Goal: Task Accomplishment & Management: Use online tool/utility

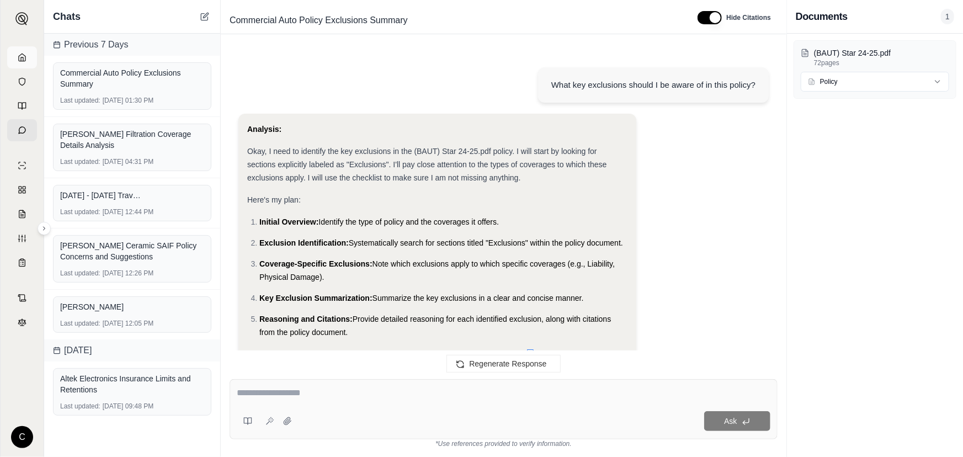
scroll to position [4708, 0]
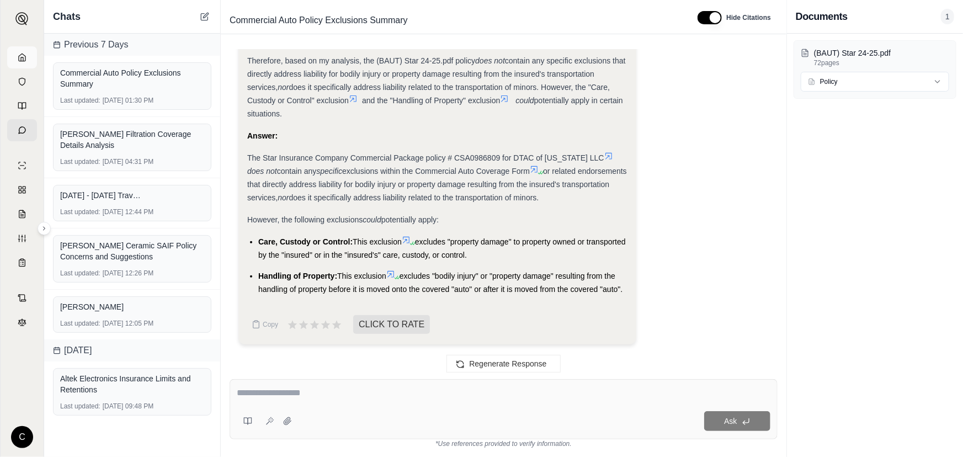
click at [24, 60] on icon at bounding box center [22, 57] width 7 height 7
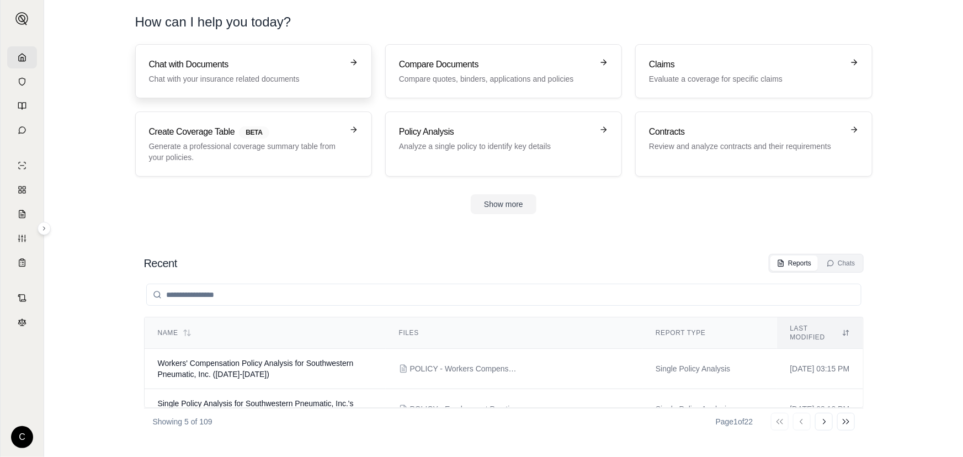
click at [332, 63] on h3 "Chat with Documents" at bounding box center [246, 64] width 194 height 13
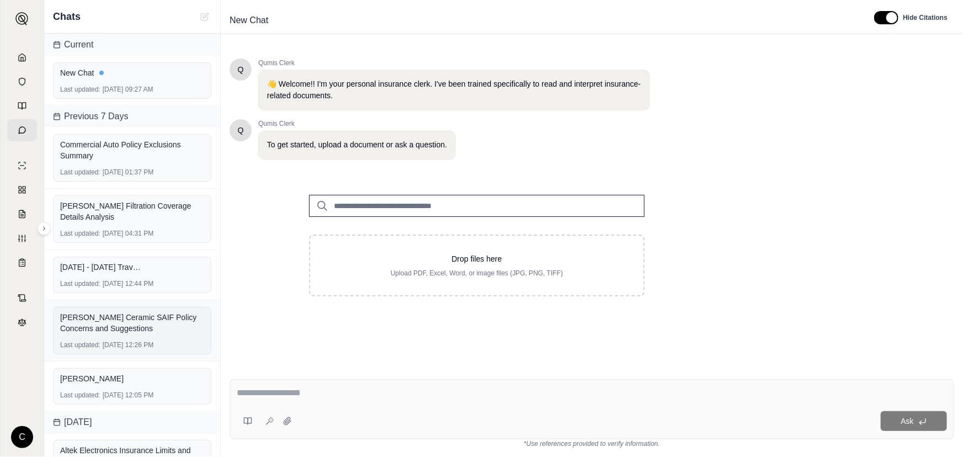
click at [137, 320] on div "[PERSON_NAME] Ceramic SAIF Policy Concerns and Suggestions" at bounding box center [132, 323] width 144 height 22
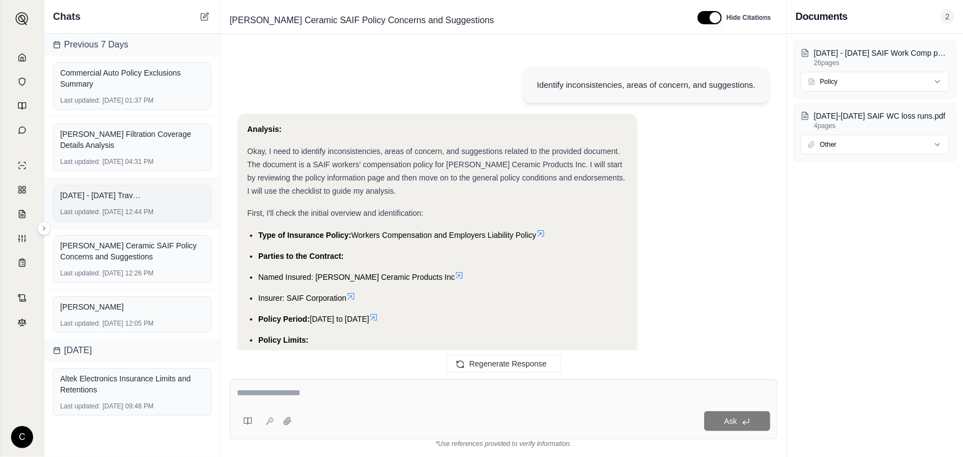
scroll to position [4013, 0]
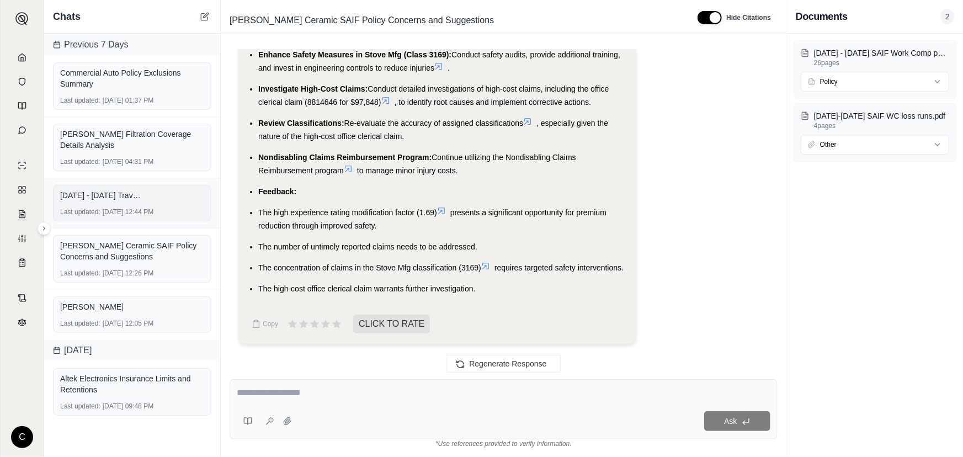
click at [122, 195] on span "[DATE] - [DATE] Travelers Package policy.PDF" at bounding box center [101, 195] width 83 height 11
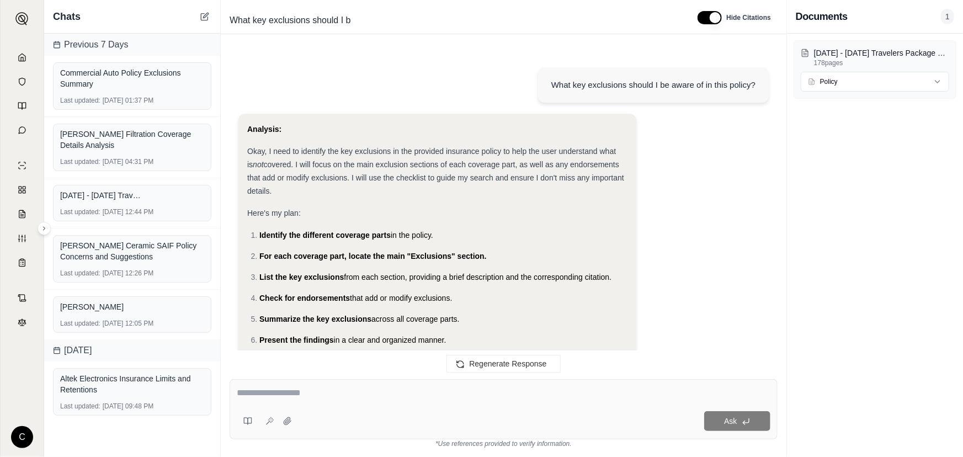
scroll to position [10254, 0]
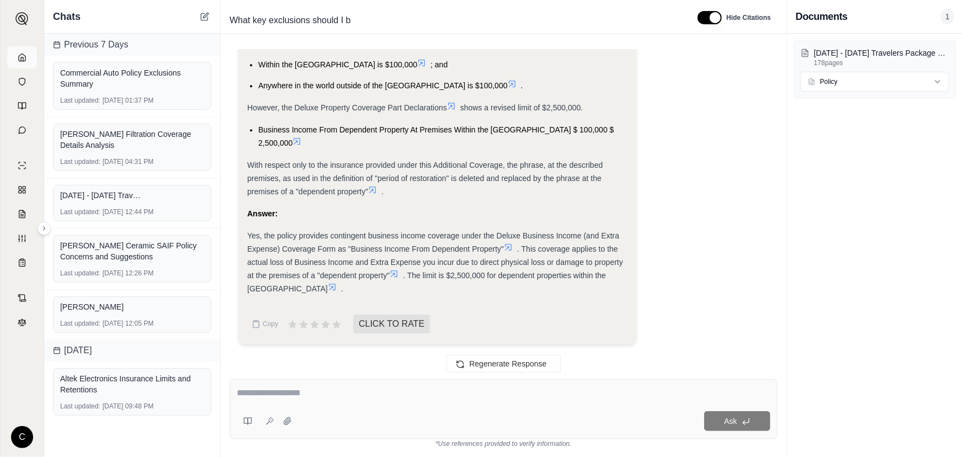
click at [26, 56] on link at bounding box center [22, 57] width 30 height 22
